Goal: Task Accomplishment & Management: Use online tool/utility

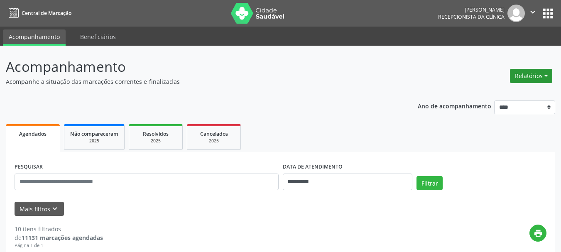
click at [546, 72] on button "Relatórios" at bounding box center [531, 76] width 42 height 14
click at [497, 95] on link "Agendamentos" at bounding box center [507, 94] width 89 height 12
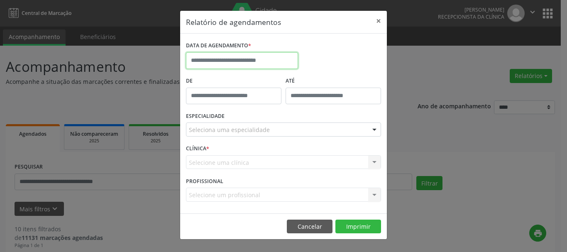
click at [242, 62] on input "text" at bounding box center [242, 60] width 112 height 17
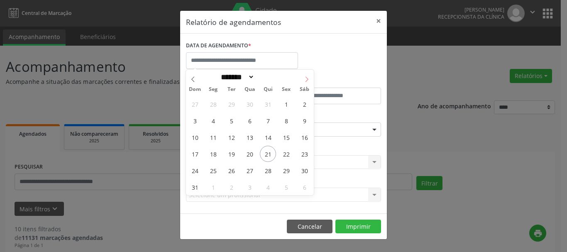
click at [308, 77] on icon at bounding box center [307, 79] width 6 height 6
select select "*"
click at [213, 139] on span "15" at bounding box center [213, 137] width 16 height 16
type input "**********"
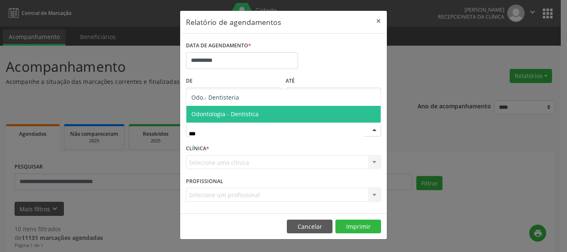
type input "****"
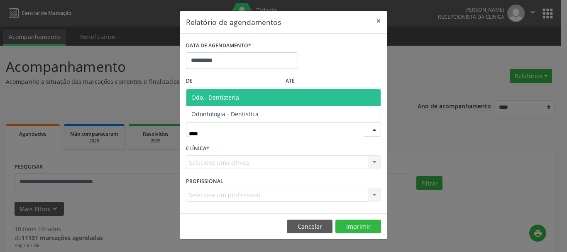
click at [245, 97] on span "Odo.- Dentisteria" at bounding box center [283, 97] width 194 height 17
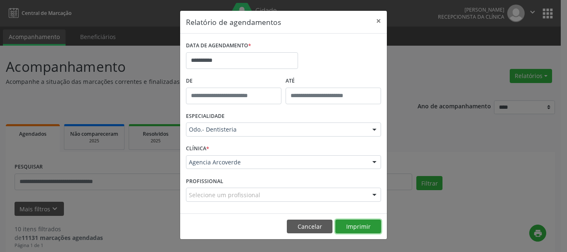
click at [359, 224] on button "Imprimir" at bounding box center [358, 227] width 46 height 14
click at [303, 229] on button "Cancelar" at bounding box center [310, 227] width 46 height 14
